Goal: Transaction & Acquisition: Download file/media

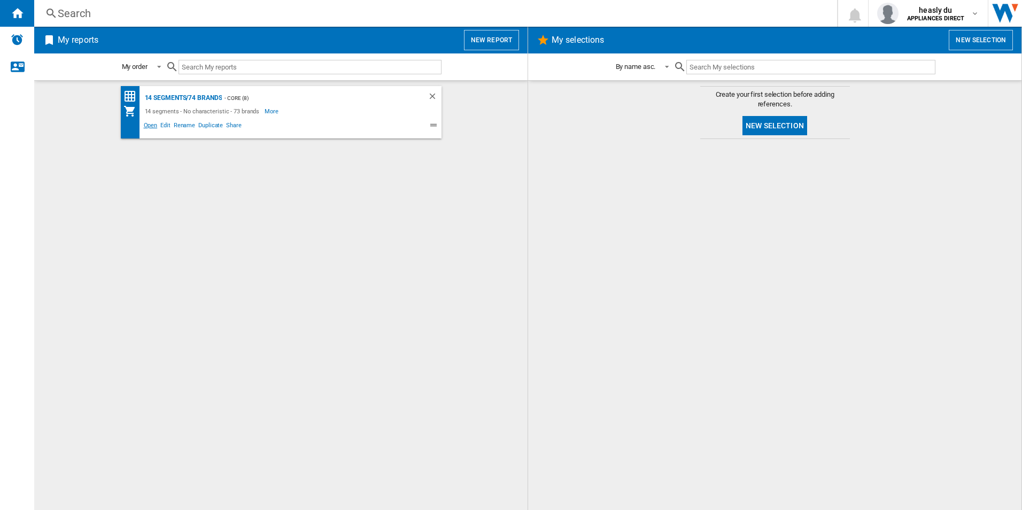
click at [147, 125] on span "Open" at bounding box center [150, 126] width 17 height 13
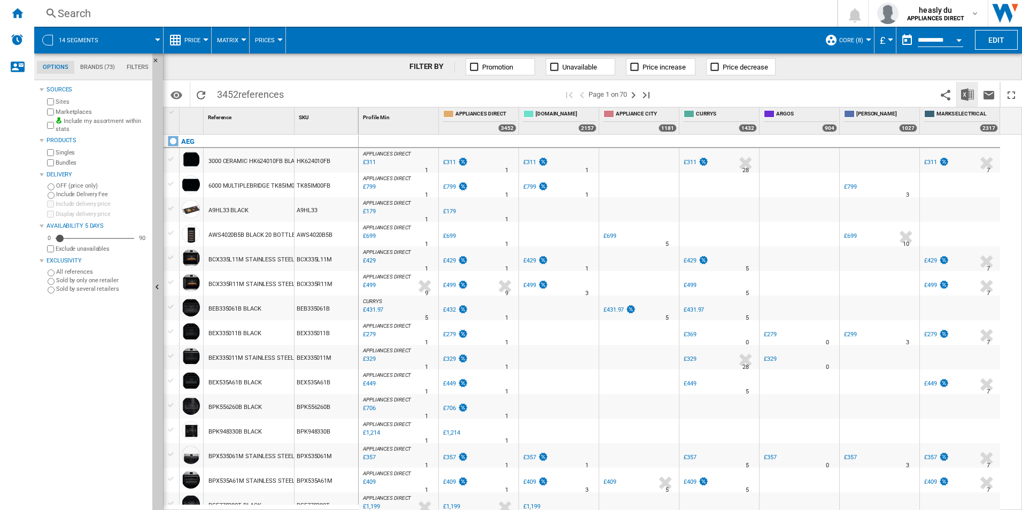
click at [973, 96] on img "Download in Excel" at bounding box center [967, 94] width 13 height 13
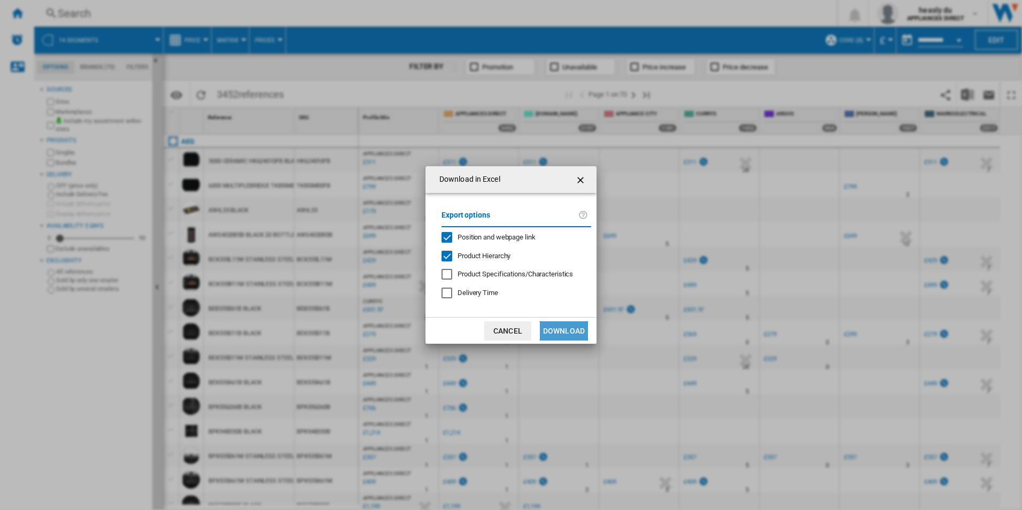
click at [572, 335] on button "Download" at bounding box center [564, 330] width 48 height 19
